Goal: Information Seeking & Learning: Learn about a topic

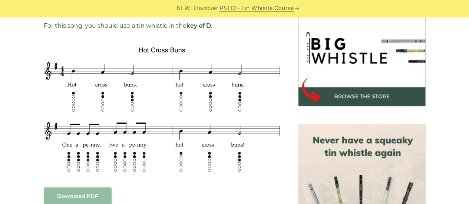
scroll to position [234, 0]
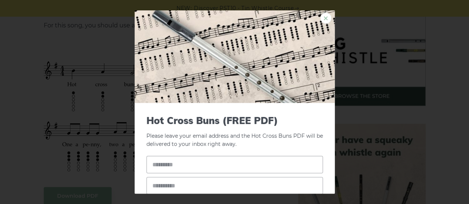
click at [320, 15] on link "×" at bounding box center [325, 18] width 11 height 11
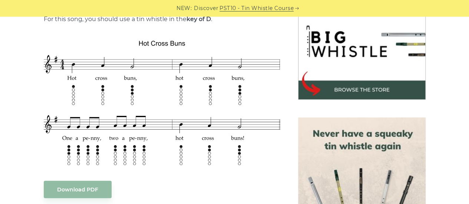
scroll to position [241, 0]
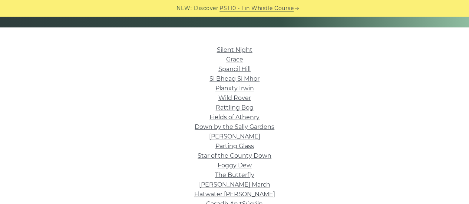
scroll to position [167, 0]
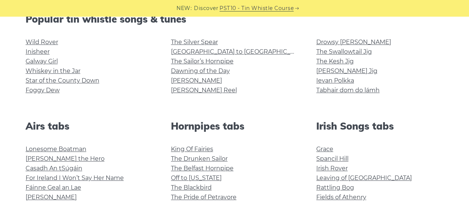
scroll to position [199, 0]
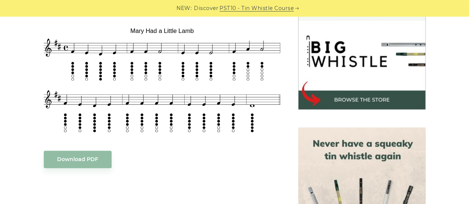
scroll to position [230, 0]
